Goal: Task Accomplishment & Management: Manage account settings

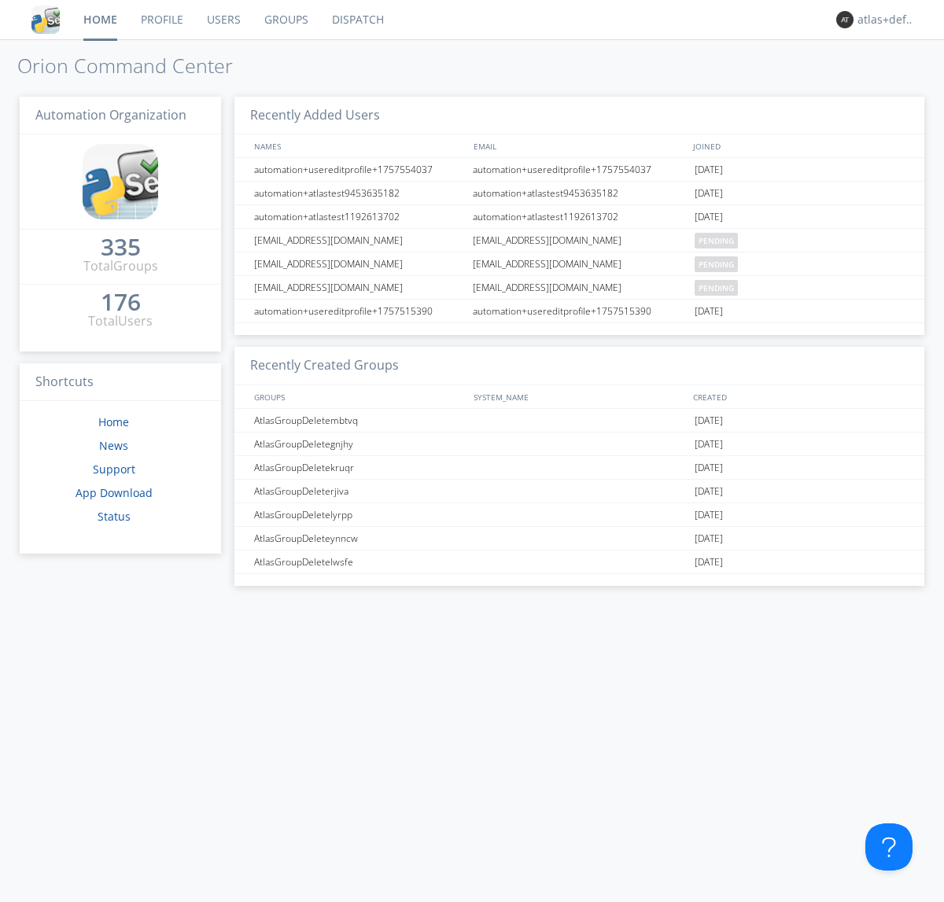
click at [285, 20] on link "Groups" at bounding box center [286, 19] width 68 height 39
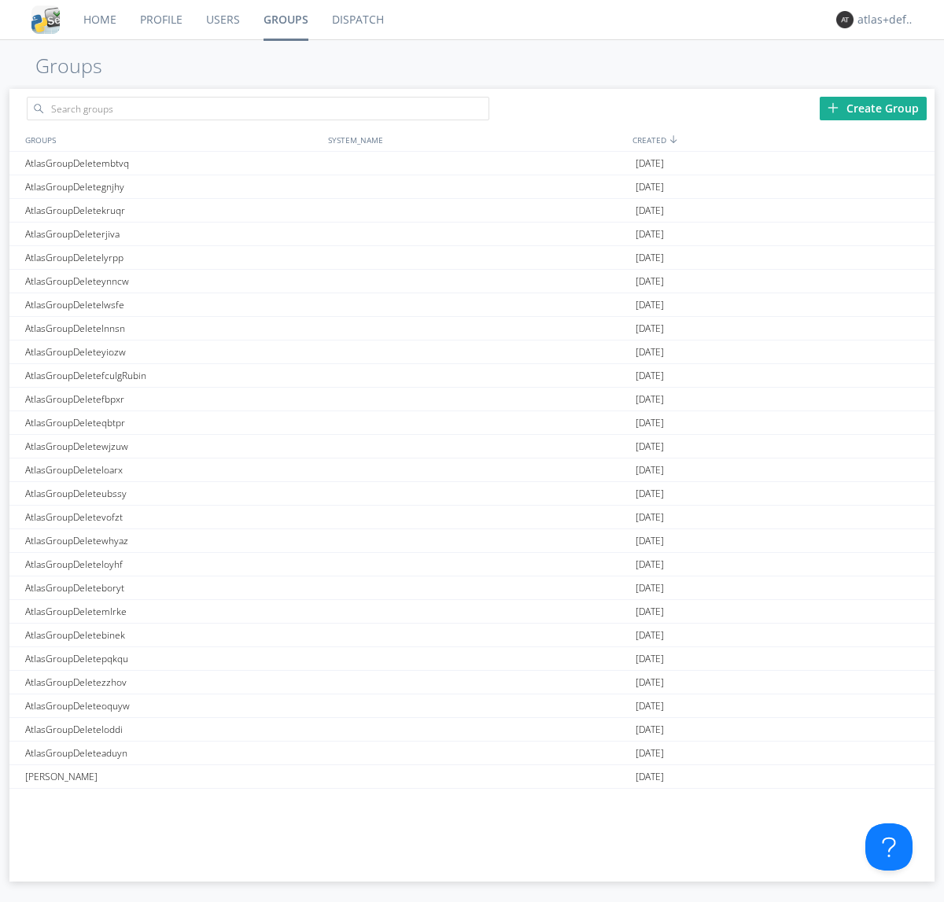
click at [873, 108] on div "Create Group" at bounding box center [872, 109] width 107 height 24
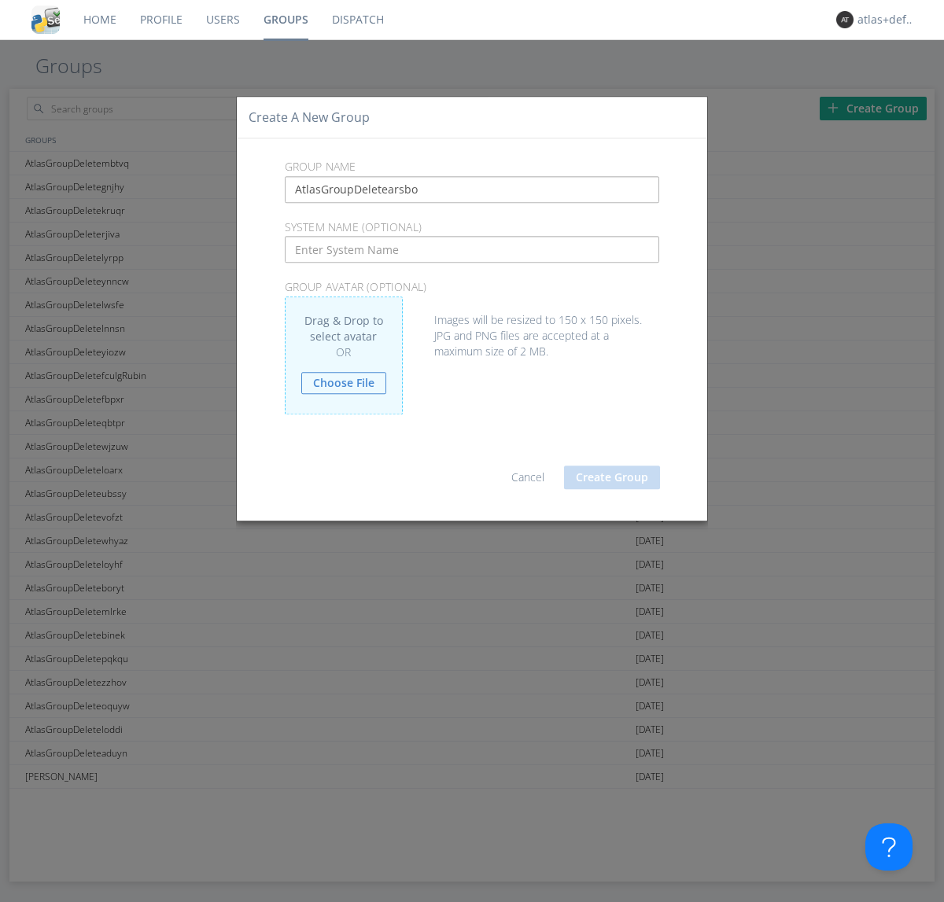
type input "AtlasGroupDeletearsbo"
click at [612, 476] on button "Create Group" at bounding box center [612, 477] width 96 height 24
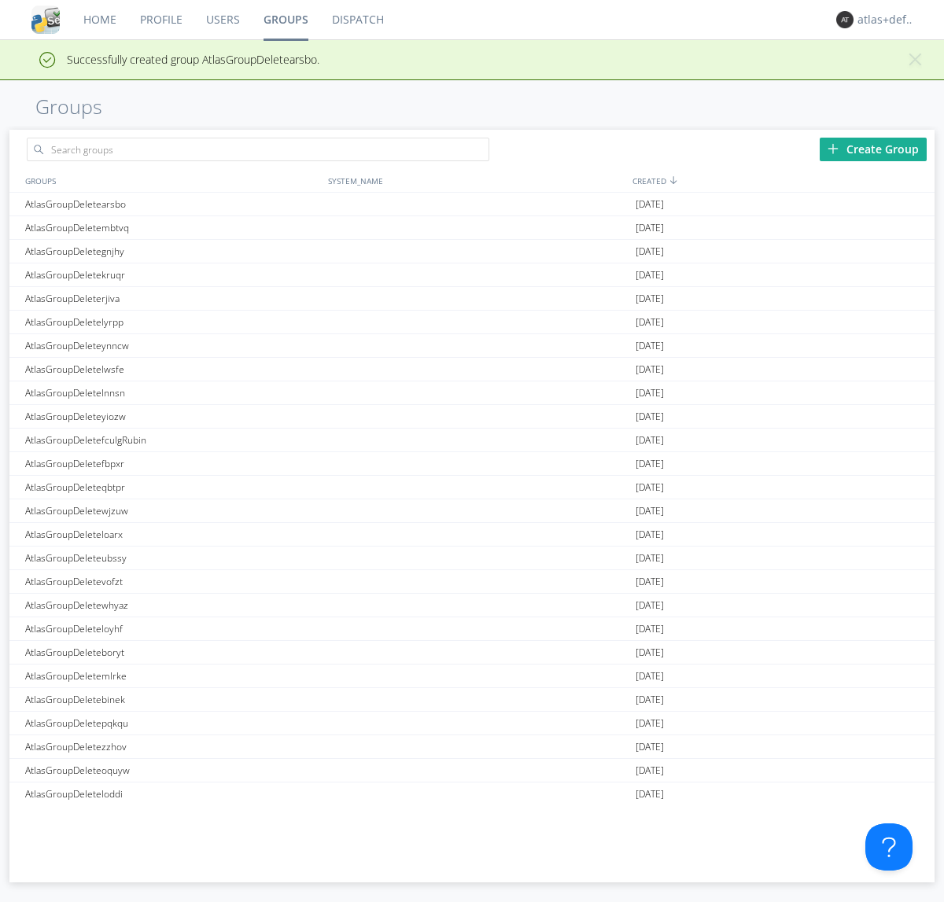
click at [285, 20] on link "Groups" at bounding box center [286, 19] width 68 height 39
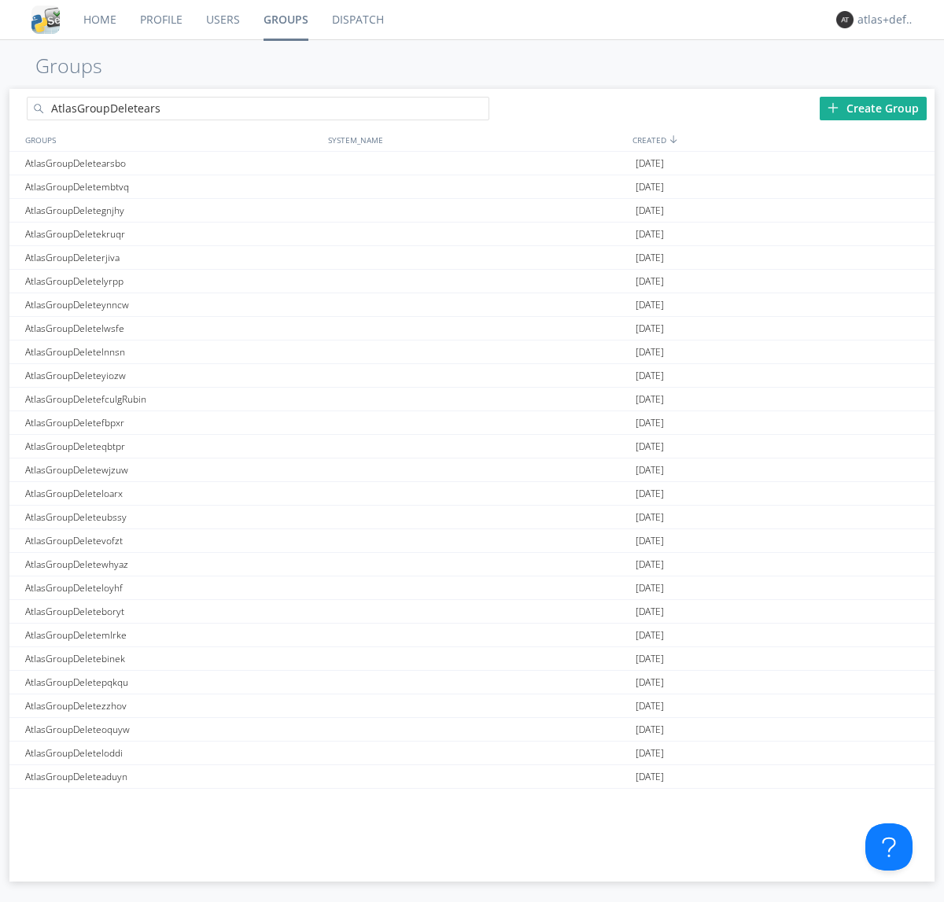
type input "AtlasGroupDeletearsbo"
click at [222, 20] on link "Users" at bounding box center [222, 19] width 57 height 39
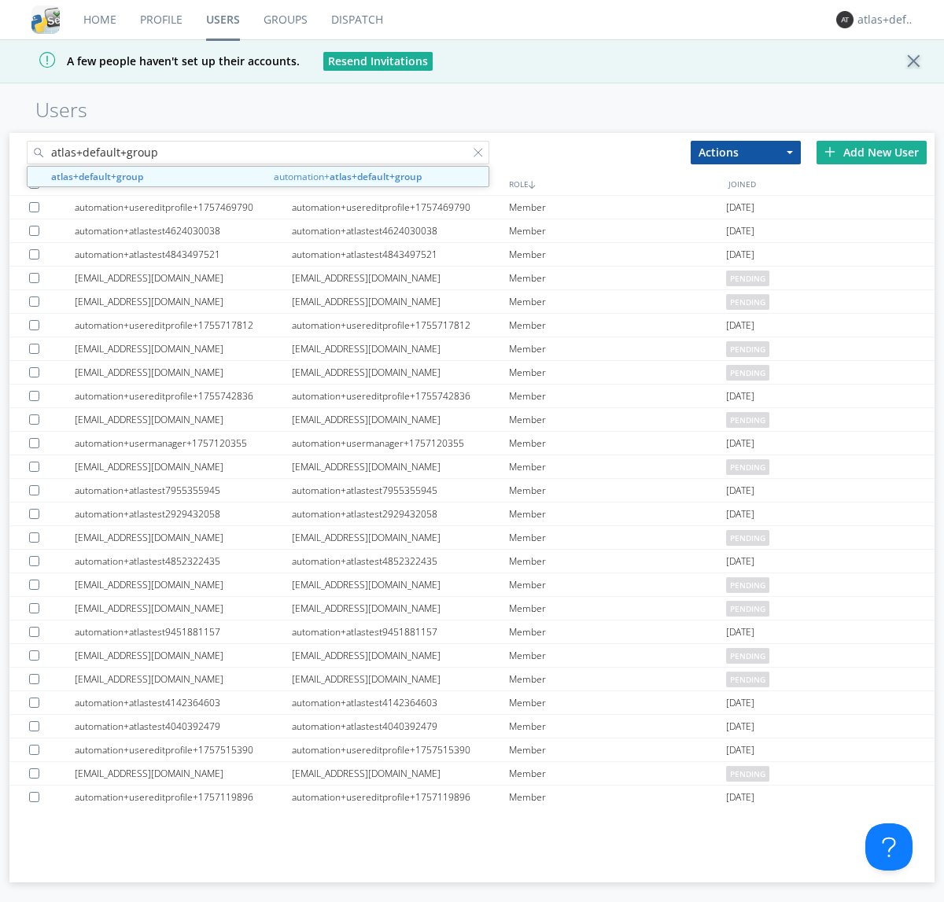
type input "atlas+default+group"
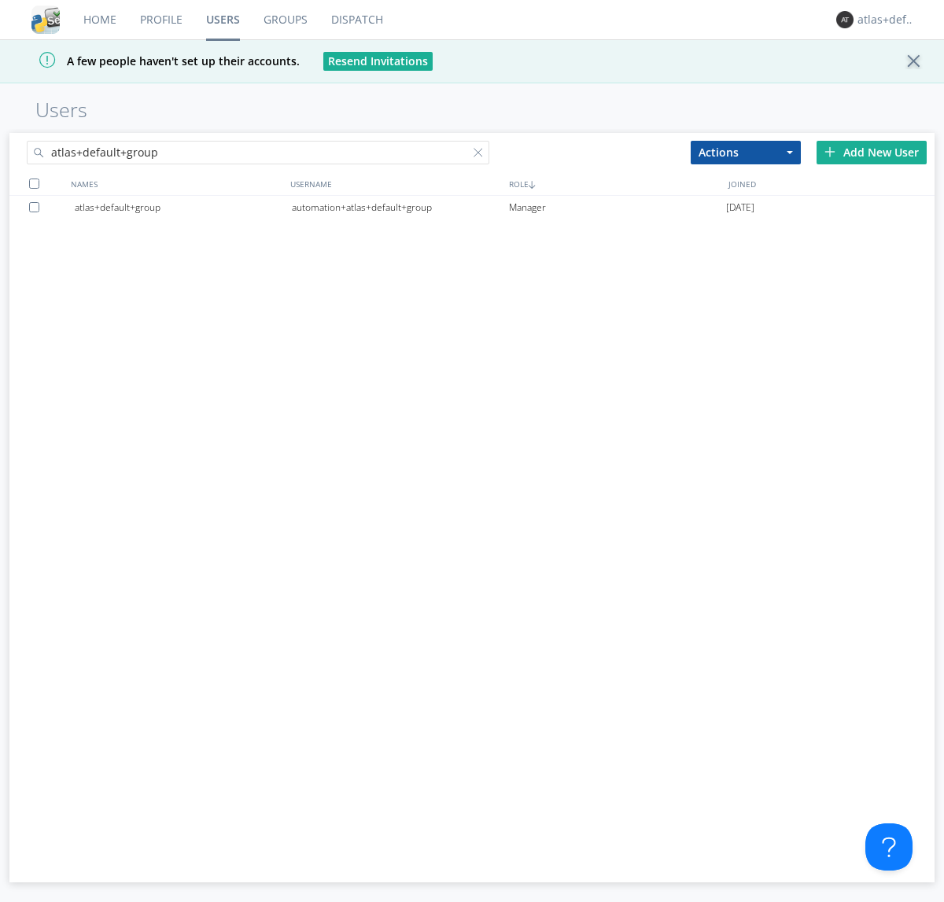
click at [399, 207] on div "automation+atlas+default+group" at bounding box center [400, 208] width 217 height 24
click at [355, 20] on link "Dispatch" at bounding box center [356, 19] width 75 height 39
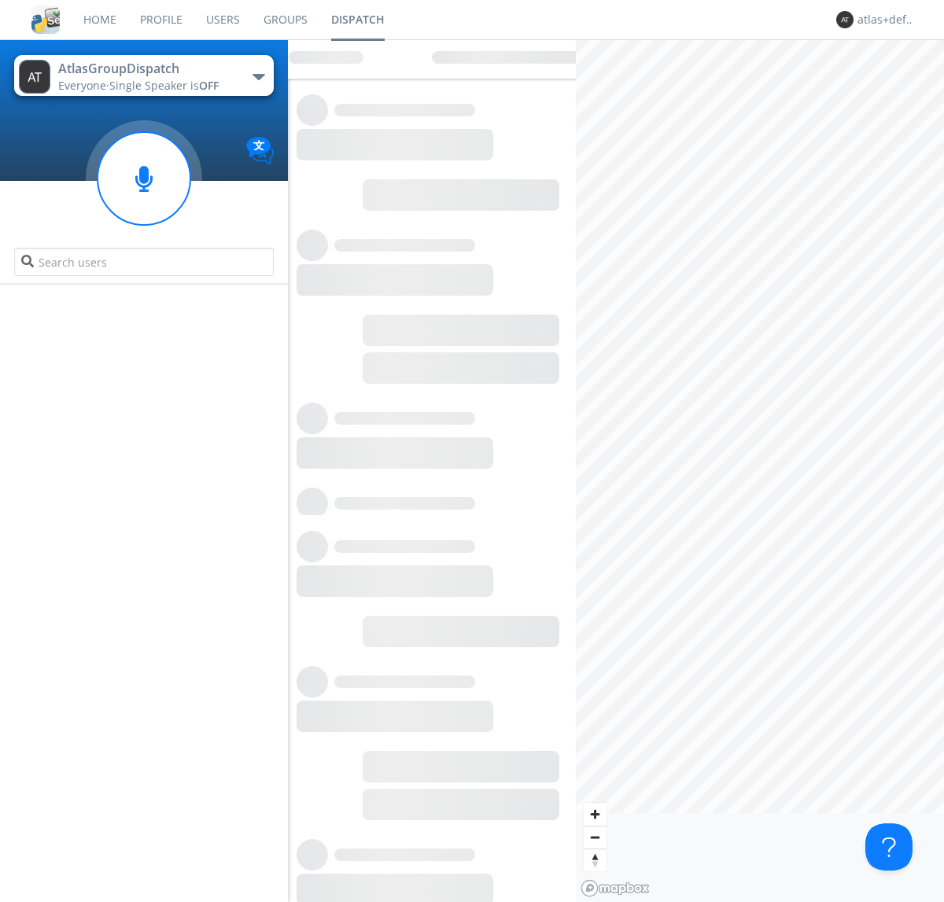
click at [222, 20] on link "Users" at bounding box center [222, 19] width 57 height 39
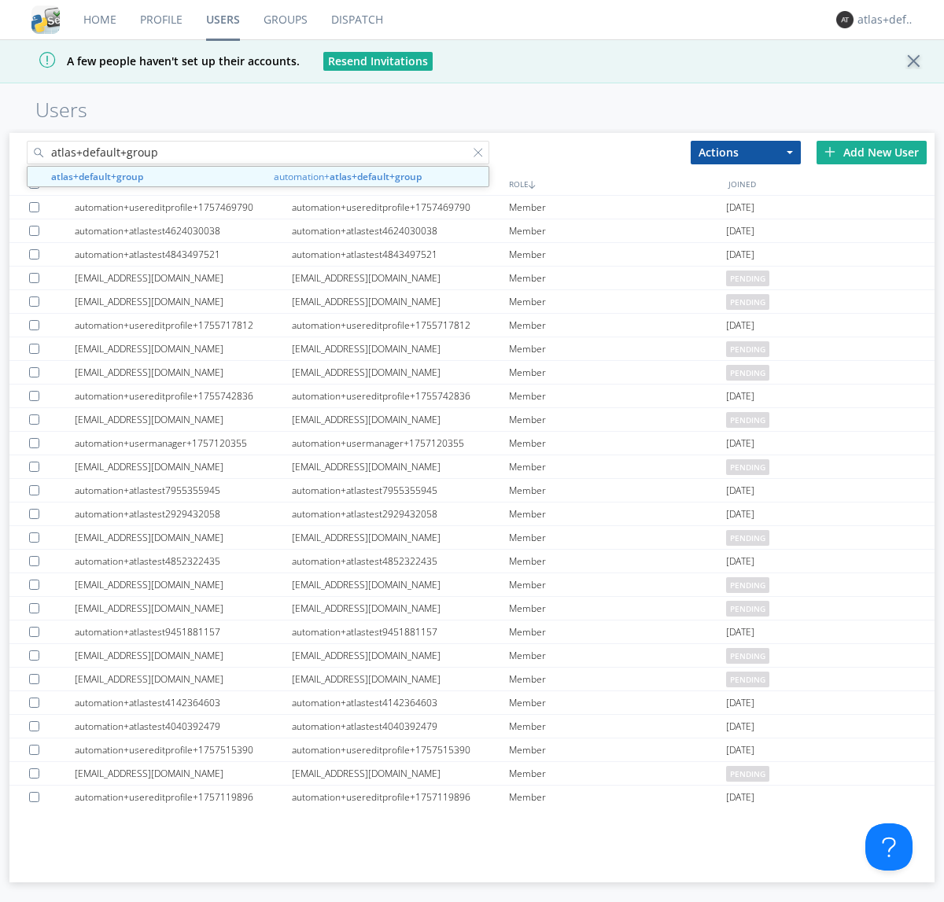
type input "atlas+default+group"
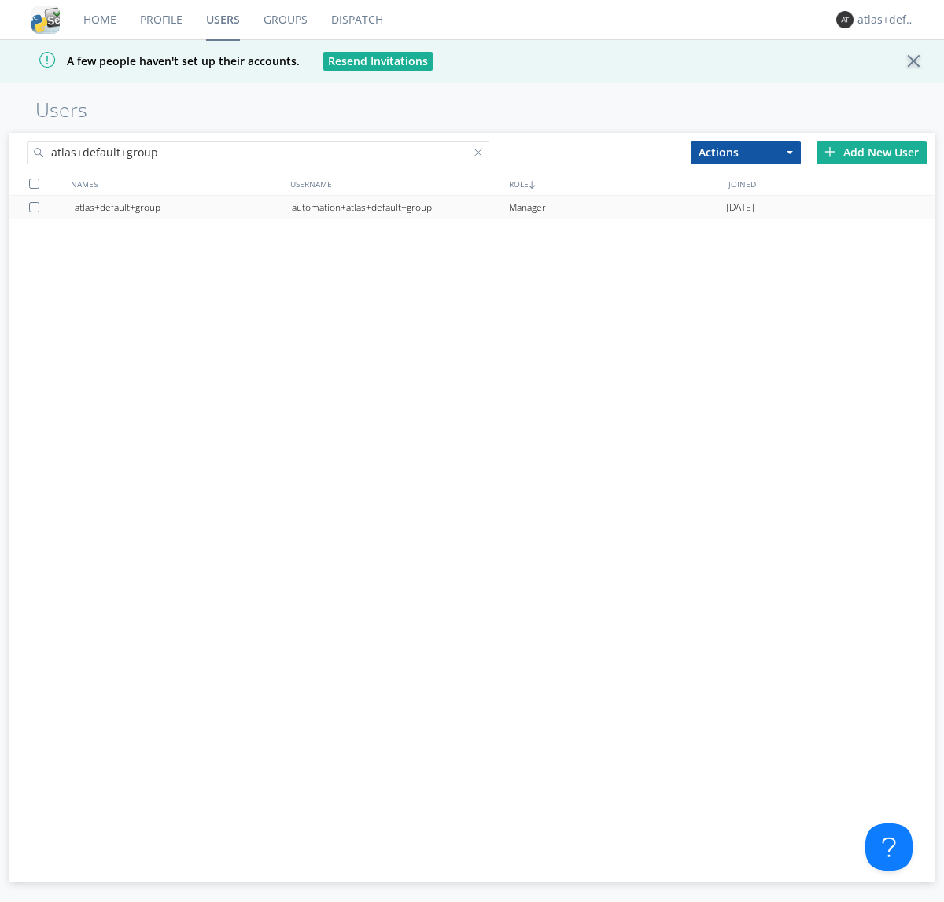
click at [399, 207] on div "automation+atlas+default+group" at bounding box center [400, 208] width 217 height 24
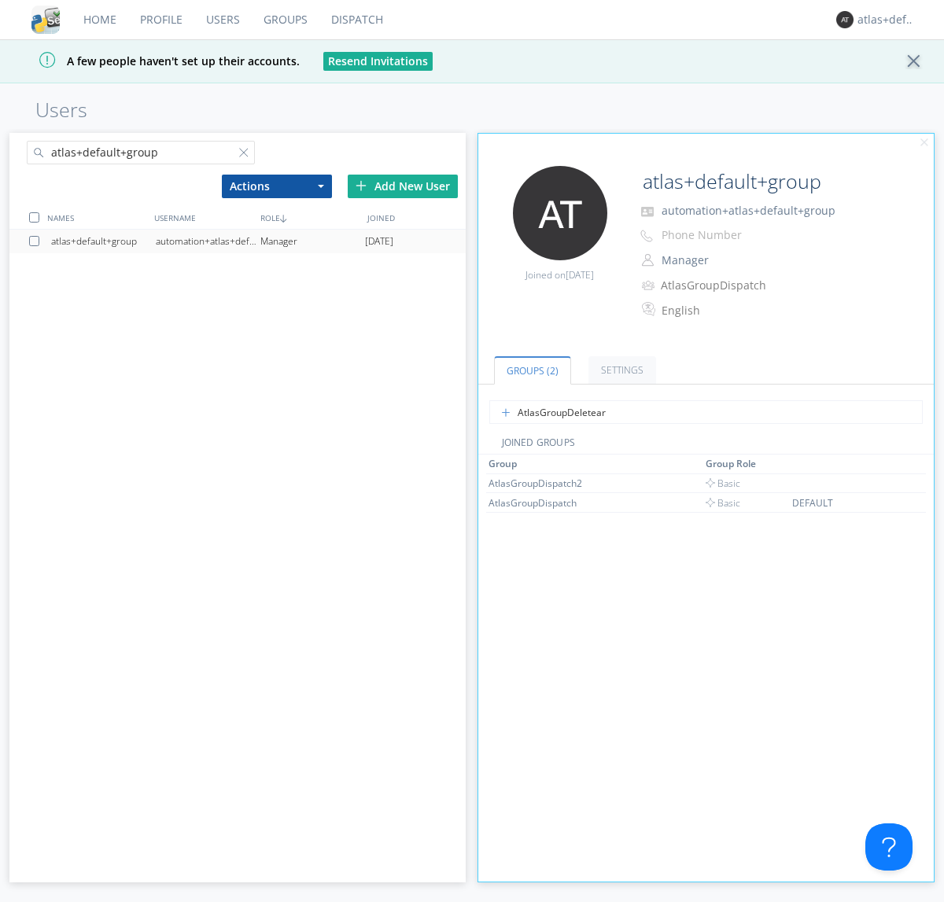
type input "AtlasGroupDeletearsbo"
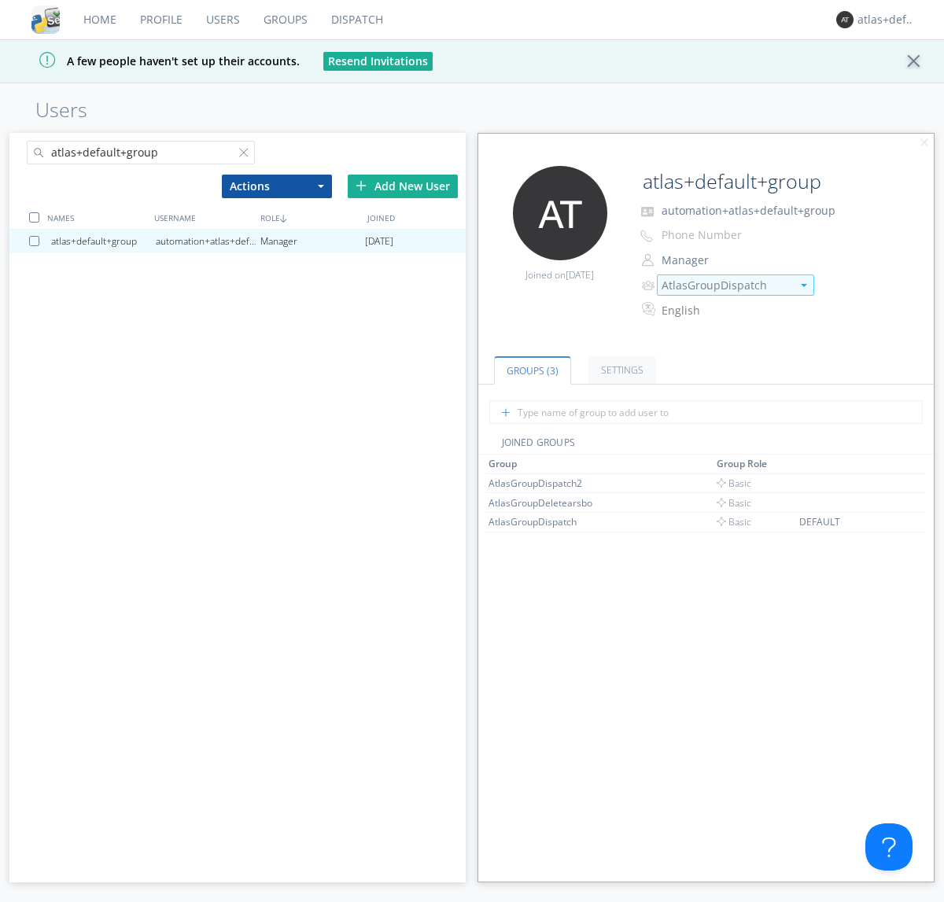
click at [803, 285] on img at bounding box center [803, 285] width 6 height 3
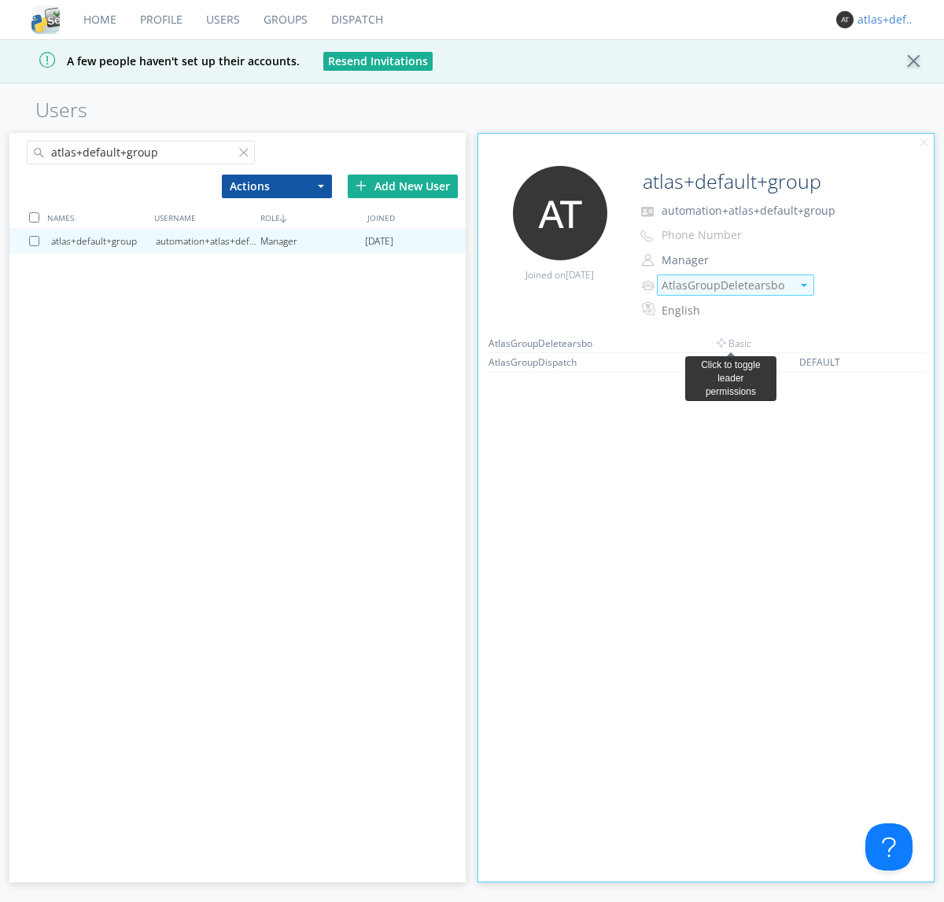
click at [355, 20] on link "Dispatch" at bounding box center [356, 19] width 75 height 39
click at [882, 20] on div "atlas+default+group" at bounding box center [886, 20] width 59 height 16
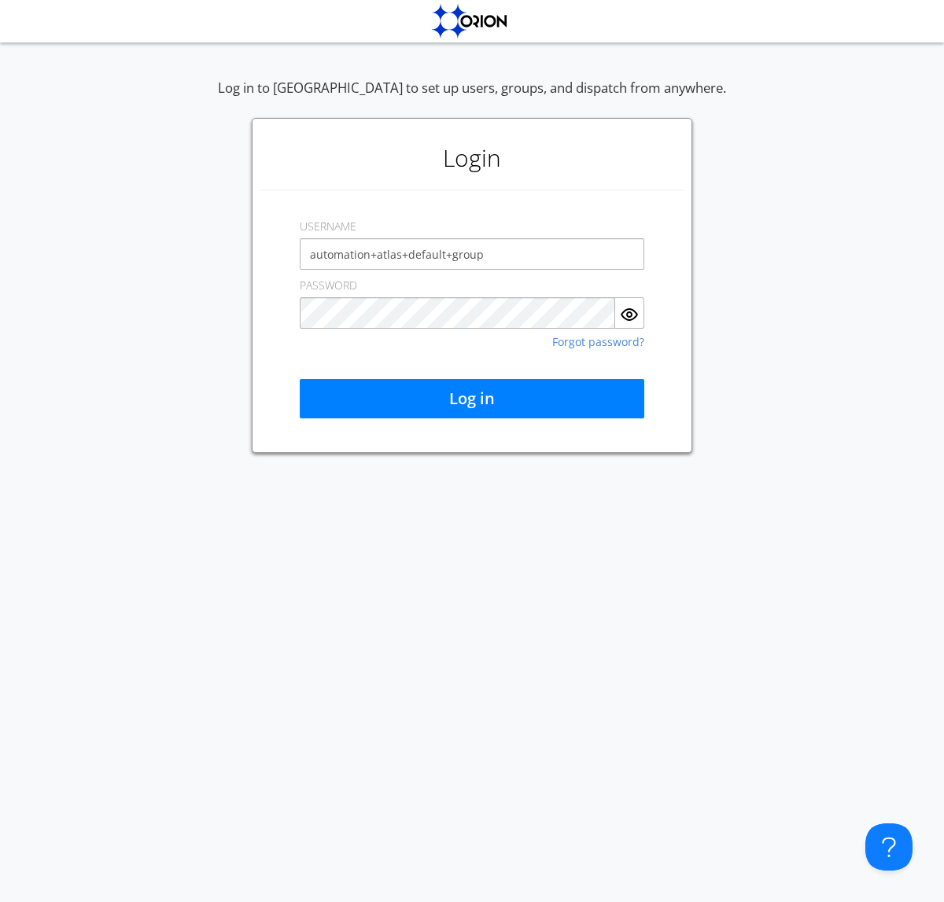
type input "automation+atlas+default+group"
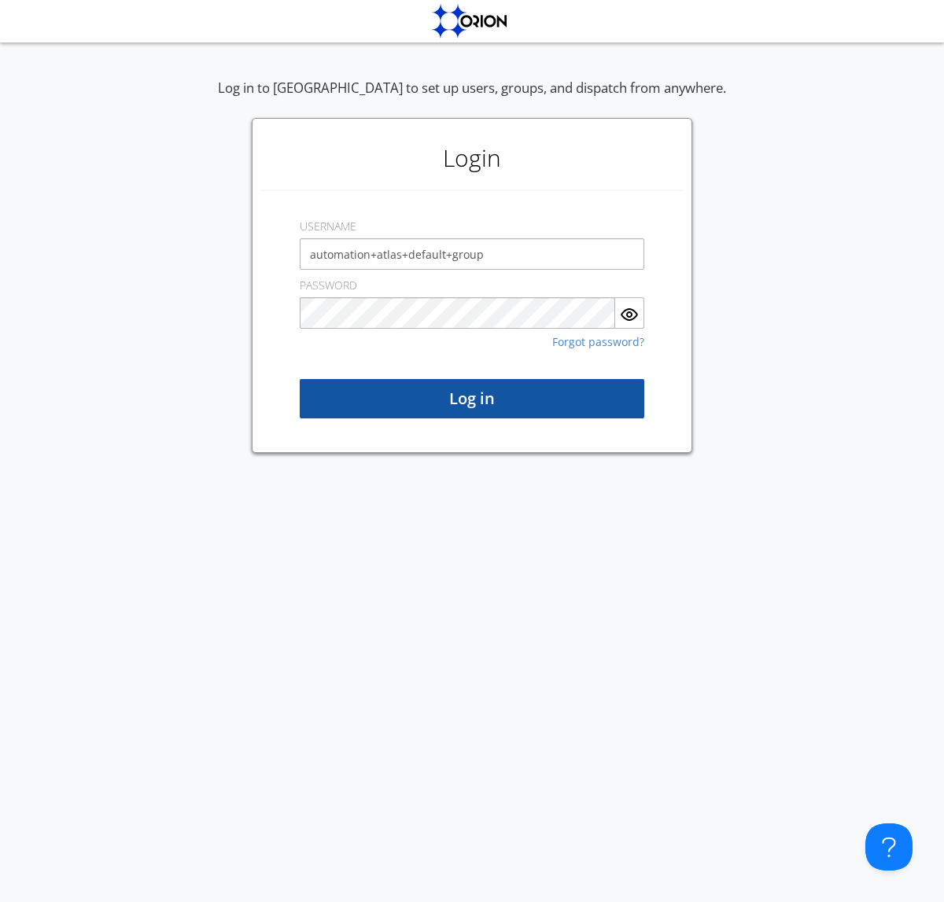
click at [472, 399] on button "Log in" at bounding box center [472, 398] width 344 height 39
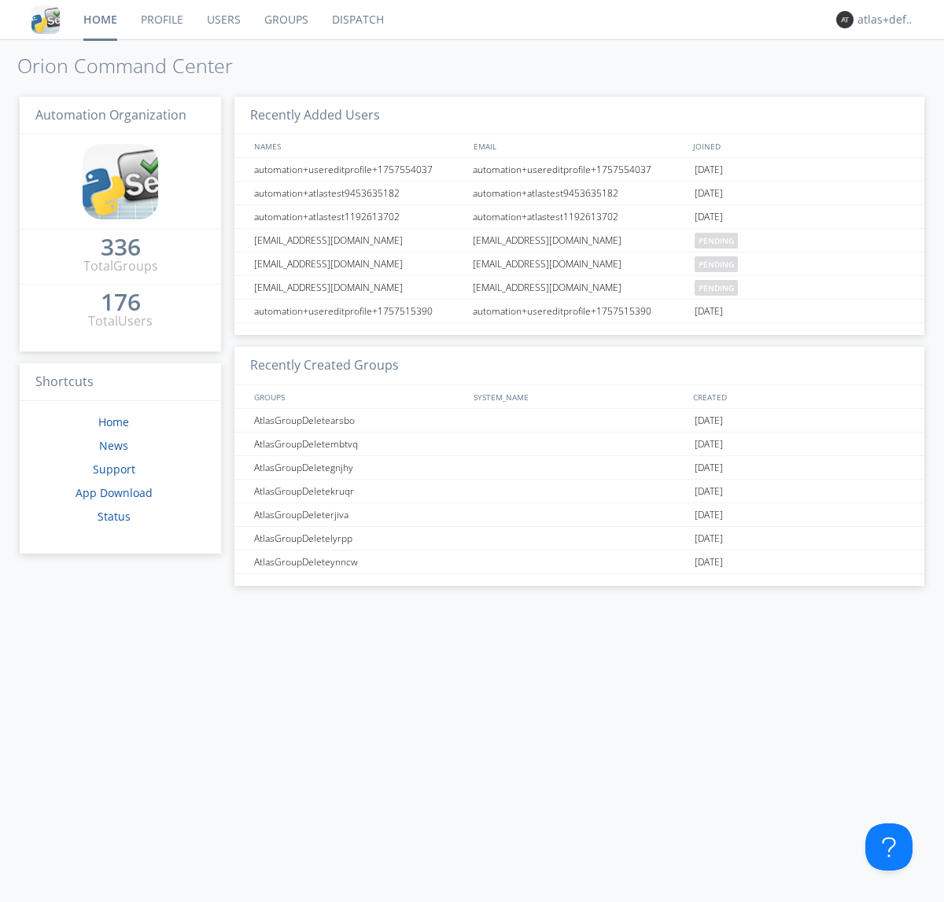
click at [356, 20] on link "Dispatch" at bounding box center [357, 19] width 75 height 39
click at [222, 20] on link "Users" at bounding box center [223, 19] width 57 height 39
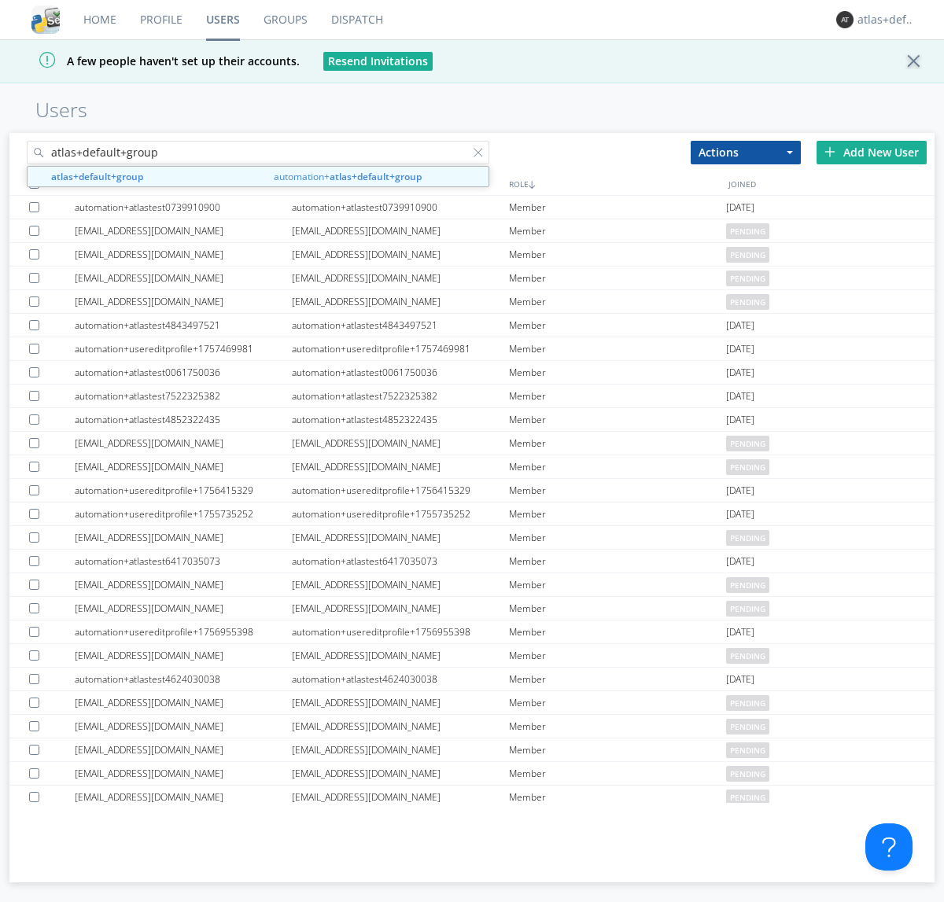
type input "atlas+default+group"
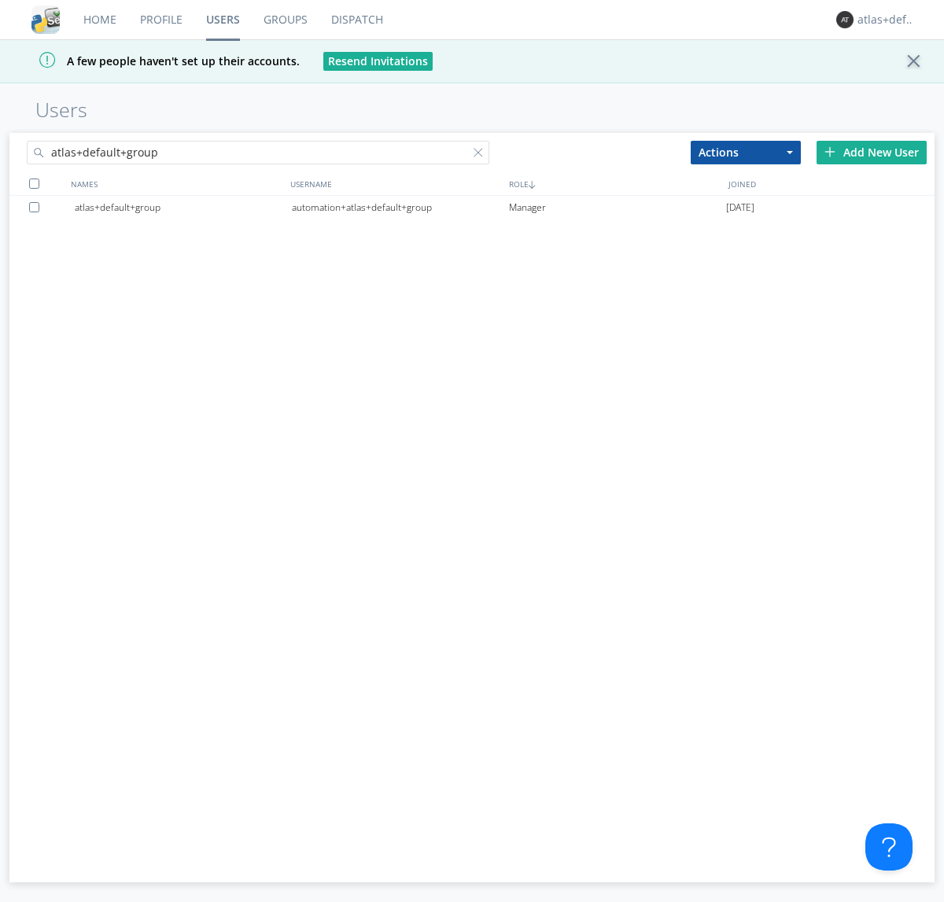
click at [399, 207] on div "automation+atlas+default+group" at bounding box center [400, 208] width 217 height 24
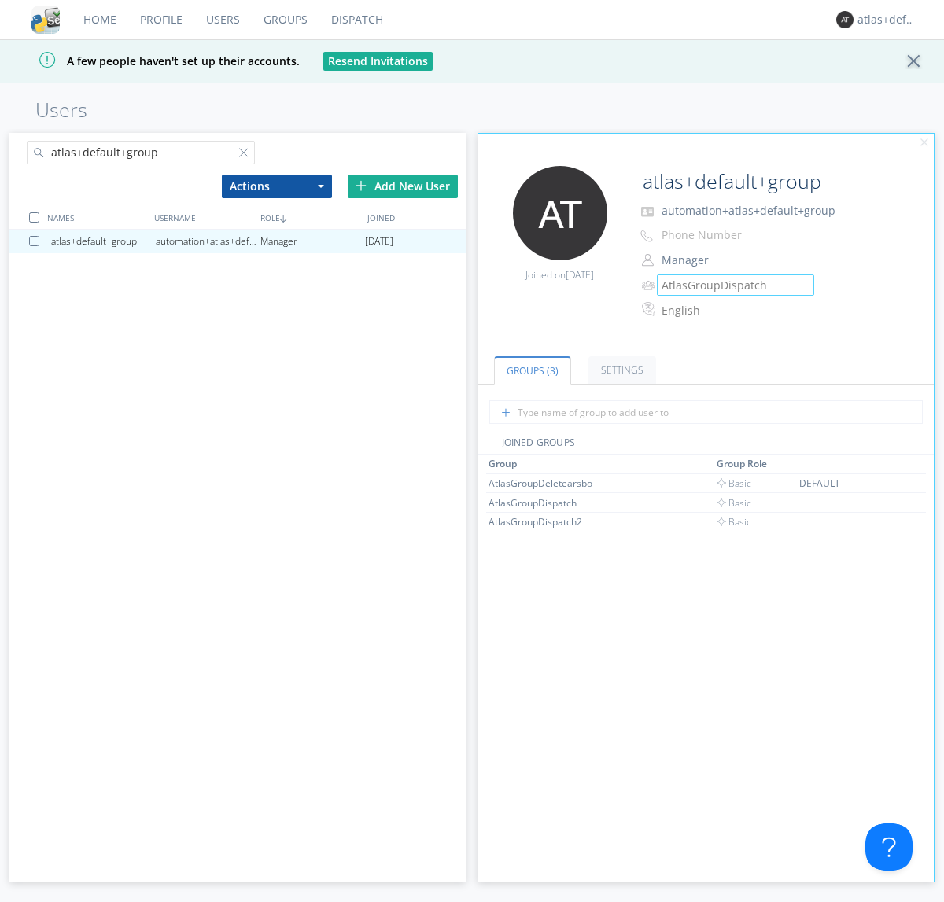
click at [284, 20] on link "Groups" at bounding box center [286, 19] width 68 height 39
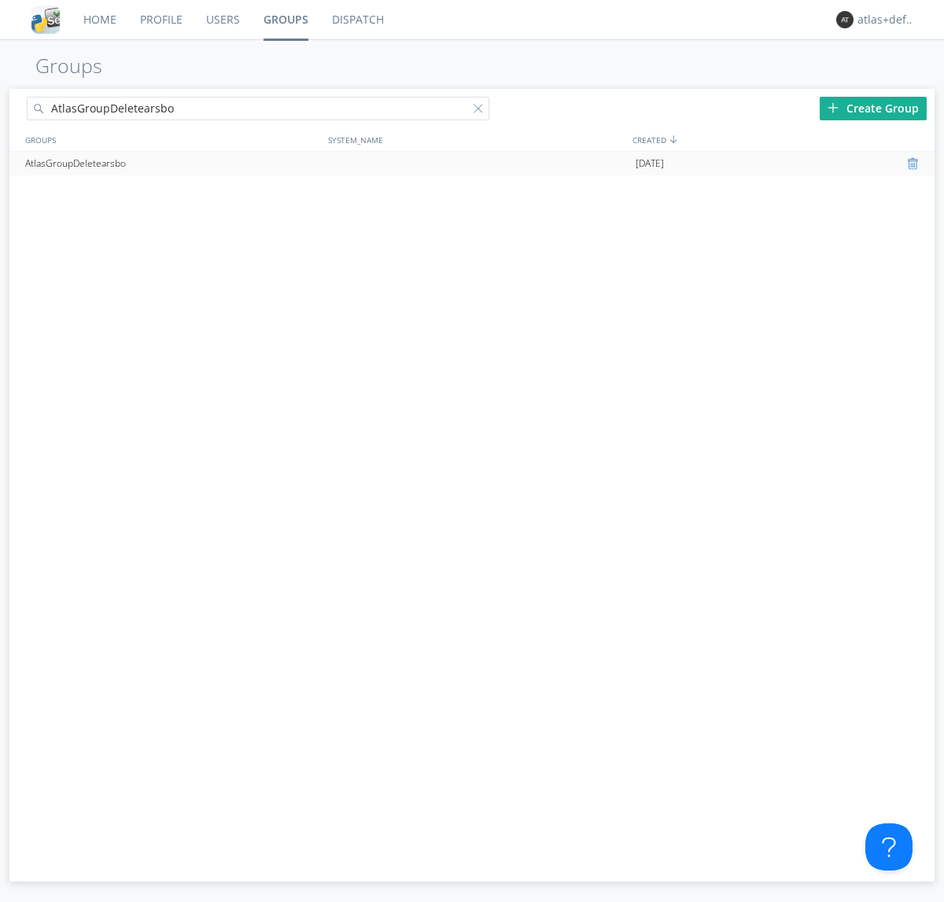
type input "AtlasGroupDeletearsbo"
click at [914, 164] on div at bounding box center [915, 163] width 16 height 13
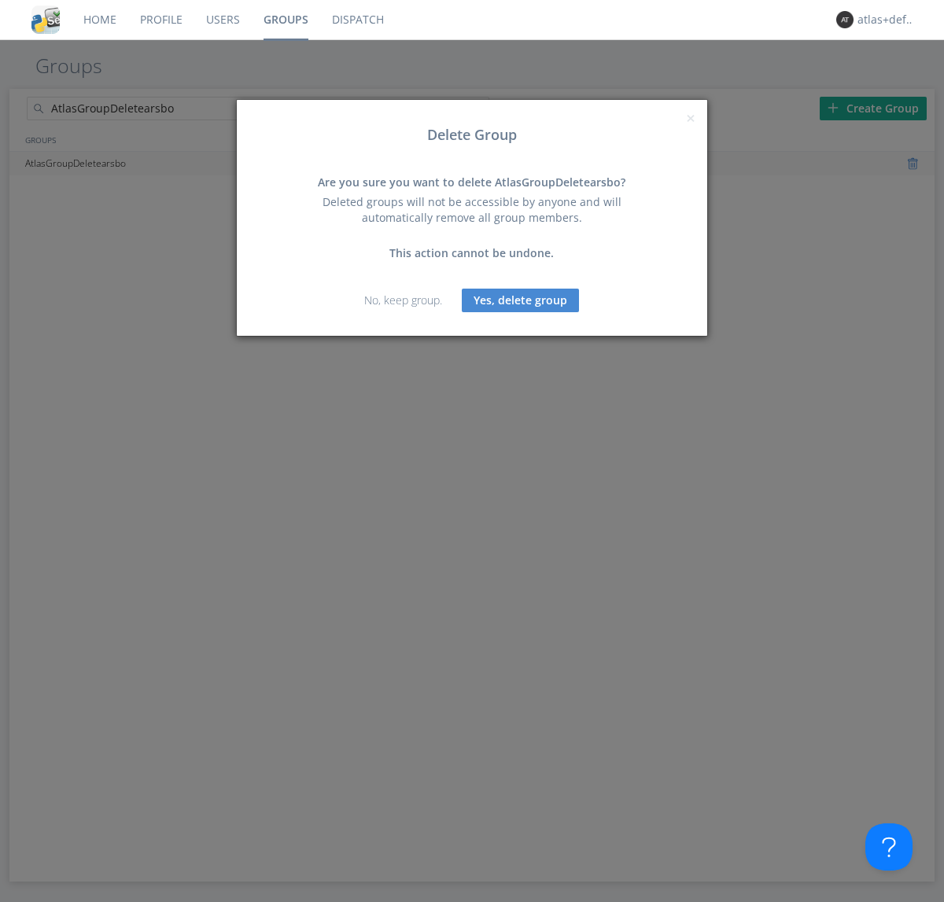
click at [521, 300] on button "Yes, delete group" at bounding box center [520, 301] width 117 height 24
